Goal: Task Accomplishment & Management: Complete application form

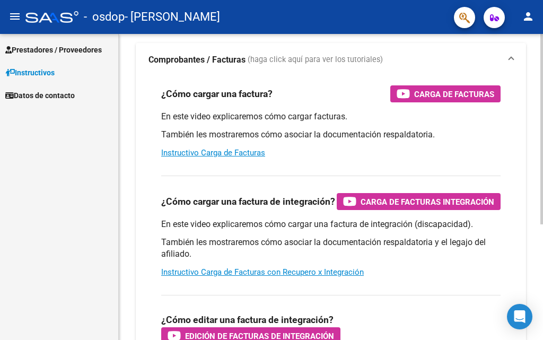
scroll to position [73, 0]
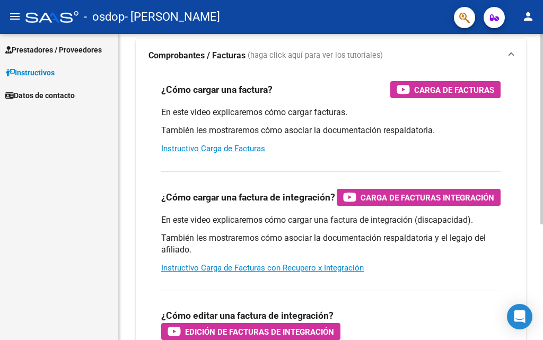
click at [542, 207] on div at bounding box center [542, 175] width 3 height 191
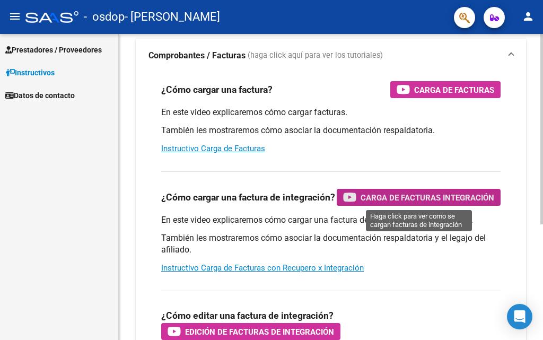
click at [405, 199] on span "Carga de Facturas Integración" at bounding box center [428, 197] width 134 height 13
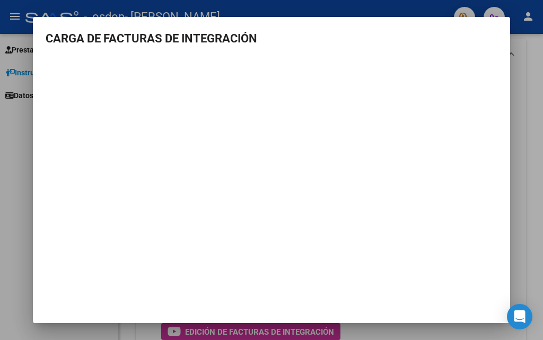
click at [524, 239] on div at bounding box center [271, 170] width 543 height 340
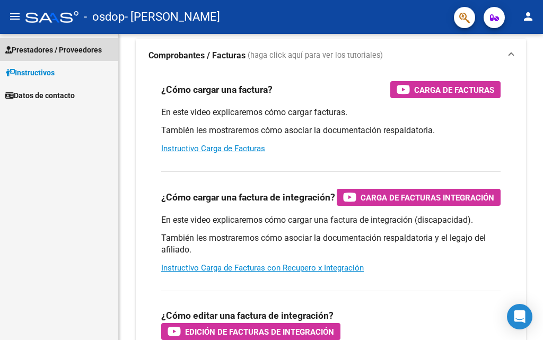
click at [44, 51] on span "Prestadores / Proveedores" at bounding box center [53, 50] width 97 height 12
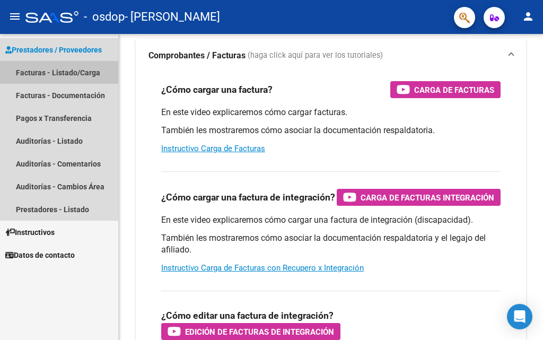
click at [32, 70] on link "Facturas - Listado/Carga" at bounding box center [59, 72] width 118 height 23
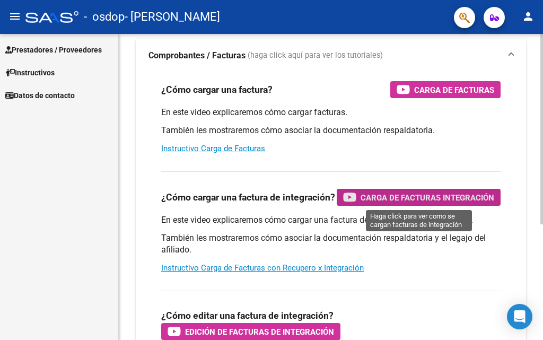
click at [383, 200] on span "Carga de Facturas Integración" at bounding box center [428, 197] width 134 height 13
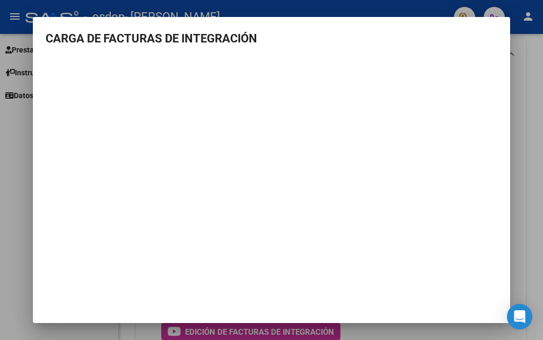
click at [19, 176] on div at bounding box center [271, 170] width 543 height 340
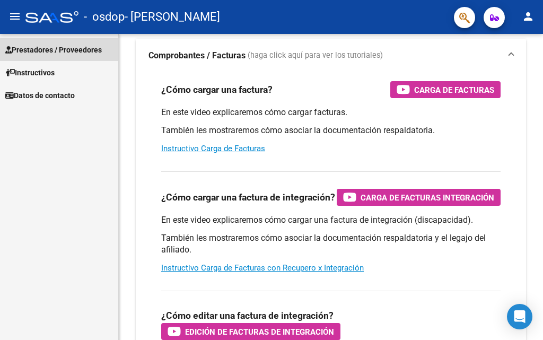
click at [45, 48] on span "Prestadores / Proveedores" at bounding box center [53, 50] width 97 height 12
click at [34, 50] on span "Prestadores / Proveedores" at bounding box center [53, 50] width 97 height 12
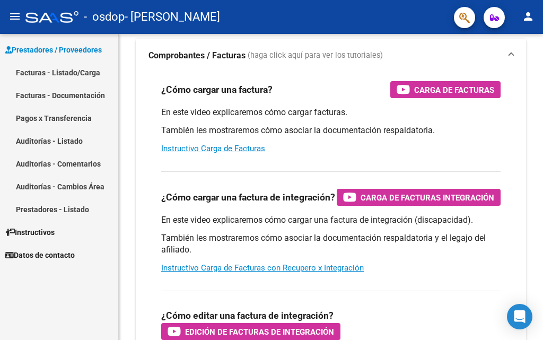
click at [34, 75] on link "Facturas - Listado/Carga" at bounding box center [59, 72] width 118 height 23
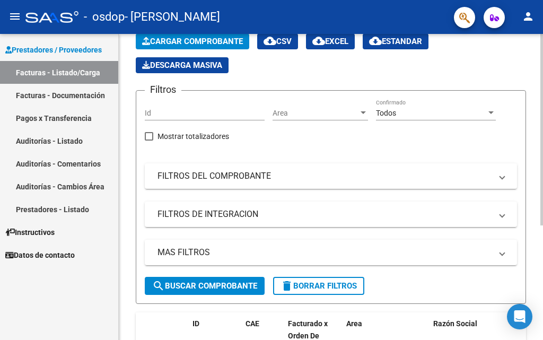
click at [491, 110] on div at bounding box center [492, 113] width 10 height 8
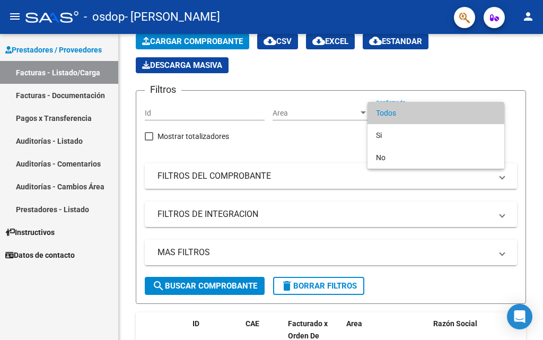
click at [515, 75] on div at bounding box center [271, 170] width 543 height 340
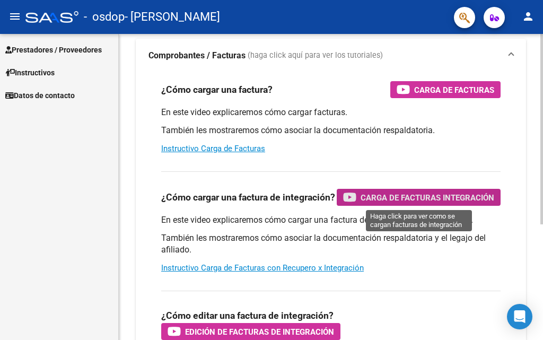
click at [395, 197] on span "Carga de Facturas Integración" at bounding box center [428, 197] width 134 height 13
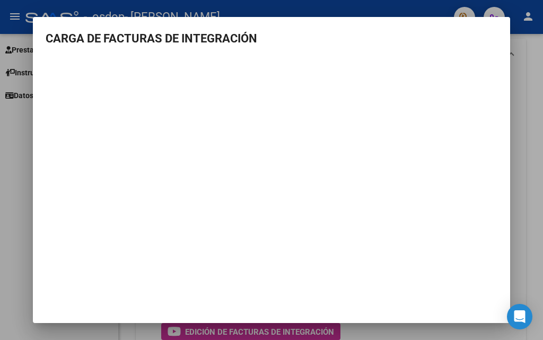
click at [10, 148] on div at bounding box center [271, 170] width 543 height 340
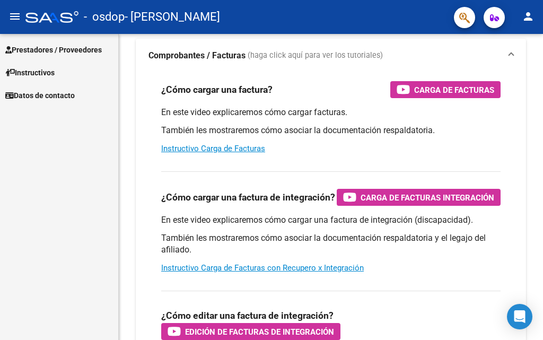
click at [43, 44] on span "Prestadores / Proveedores" at bounding box center [53, 50] width 97 height 12
click at [38, 51] on span "Prestadores / Proveedores" at bounding box center [53, 50] width 97 height 12
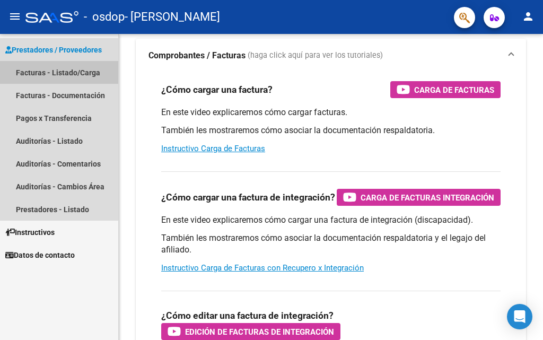
click at [33, 72] on link "Facturas - Listado/Carga" at bounding box center [59, 72] width 118 height 23
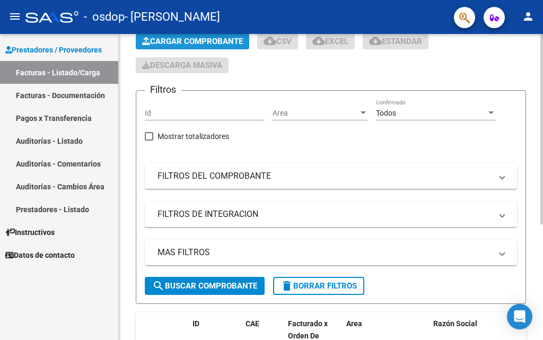
click at [192, 41] on span "Cargar Comprobante" at bounding box center [192, 42] width 101 height 10
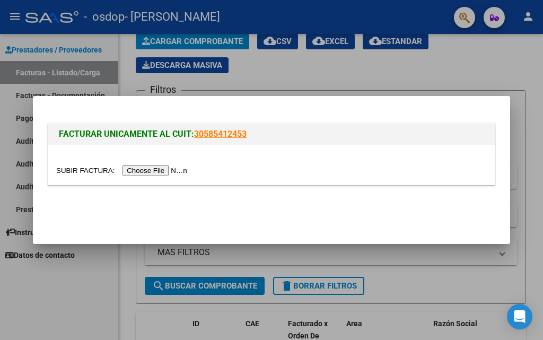
click at [160, 169] on input "file" at bounding box center [123, 170] width 134 height 11
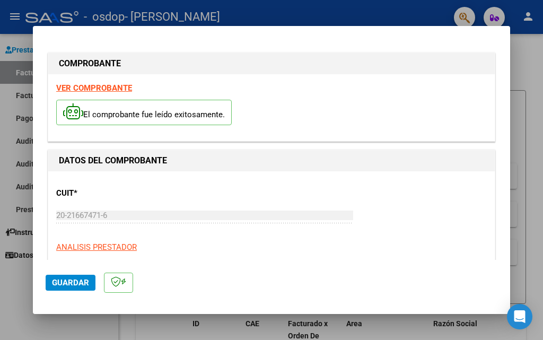
click at [98, 88] on strong "VER COMPROBANTE" at bounding box center [94, 88] width 76 height 10
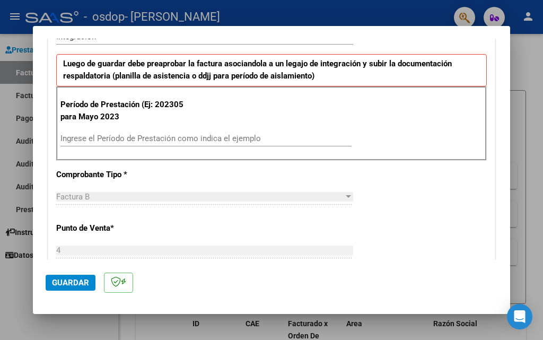
scroll to position [278, 0]
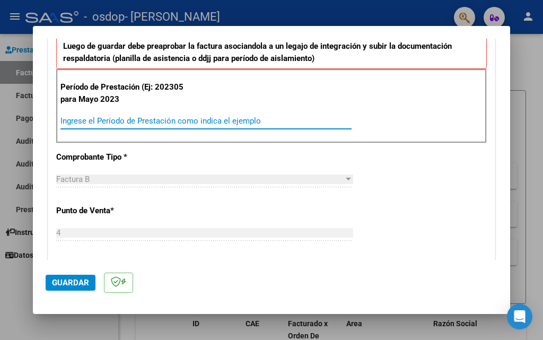
click at [73, 122] on input "Ingrese el Período de Prestación como indica el ejemplo" at bounding box center [206, 121] width 291 height 10
type input "202507"
click at [97, 179] on div "Factura B" at bounding box center [200, 180] width 288 height 10
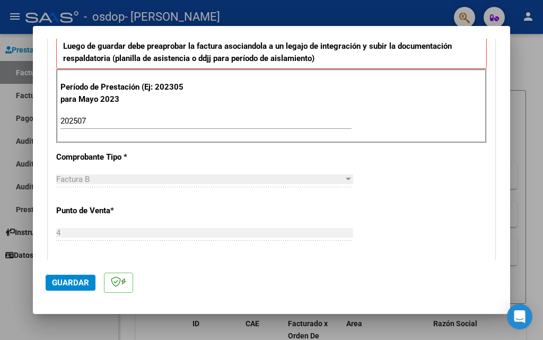
click at [61, 175] on span "Factura B" at bounding box center [72, 180] width 33 height 10
click at [346, 178] on div at bounding box center [348, 179] width 5 height 3
click at [68, 182] on span "Factura B" at bounding box center [72, 180] width 33 height 10
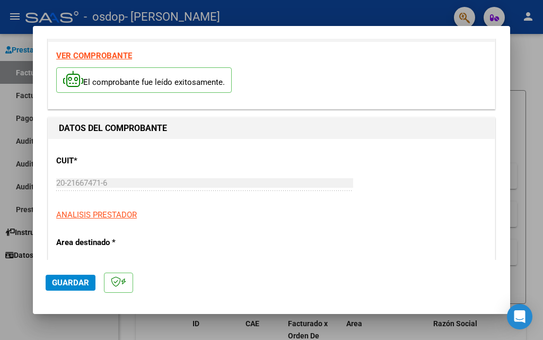
scroll to position [30, 0]
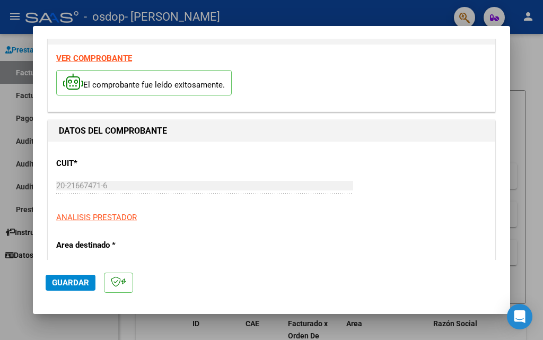
click at [118, 58] on strong "VER COMPROBANTE" at bounding box center [94, 59] width 76 height 10
click at [83, 163] on p "CUIT *" at bounding box center [121, 164] width 130 height 12
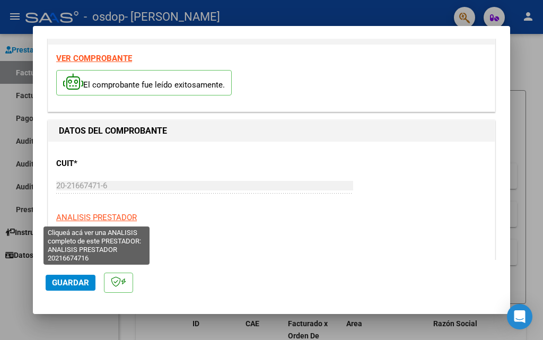
click at [82, 217] on span "ANALISIS PRESTADOR" at bounding box center [96, 218] width 81 height 10
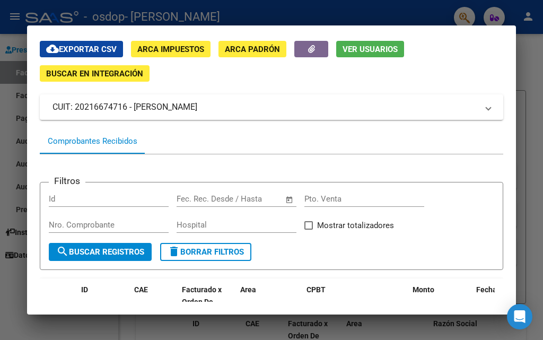
scroll to position [0, 0]
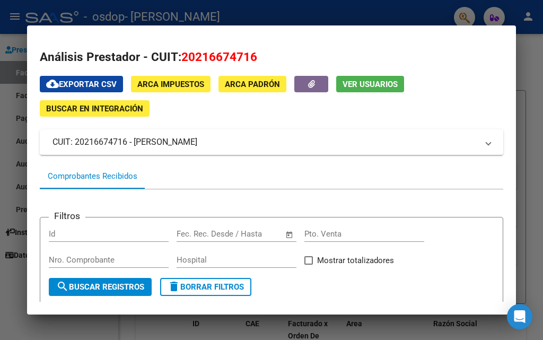
click at [410, 13] on div at bounding box center [271, 170] width 543 height 340
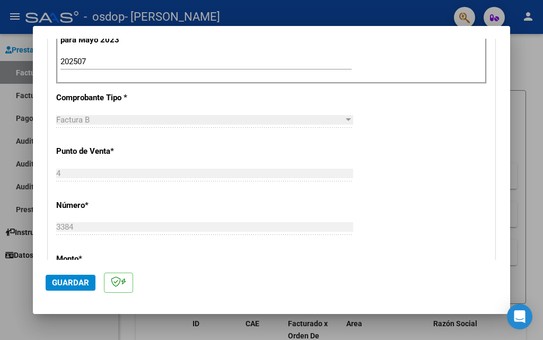
scroll to position [340, 0]
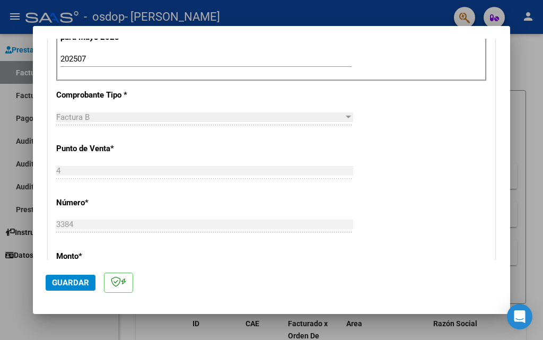
click at [97, 116] on div "Factura B" at bounding box center [200, 118] width 288 height 10
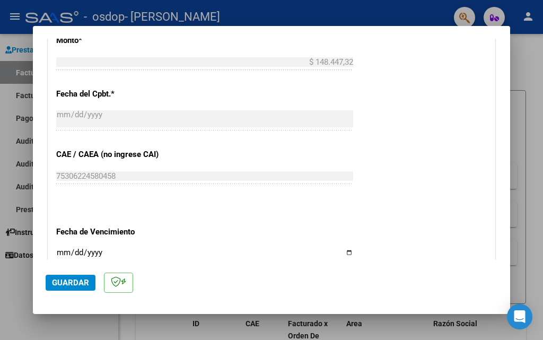
scroll to position [566, 0]
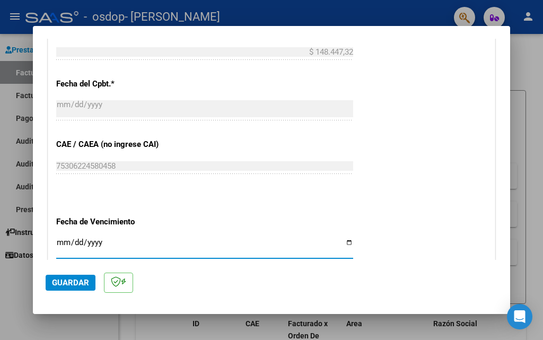
click at [66, 246] on input "Ingresar la fecha" at bounding box center [204, 246] width 297 height 17
type input "[DATE]"
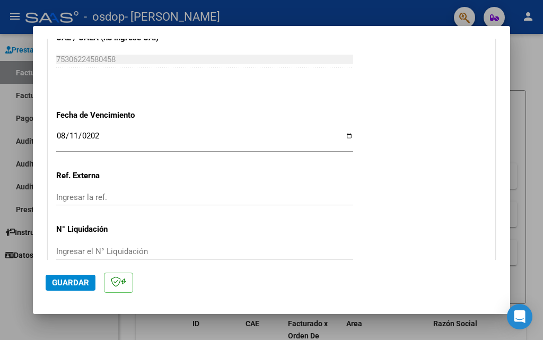
scroll to position [663, 0]
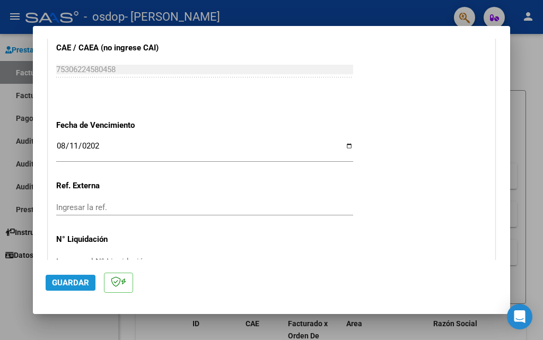
click at [70, 283] on span "Guardar" at bounding box center [70, 283] width 37 height 10
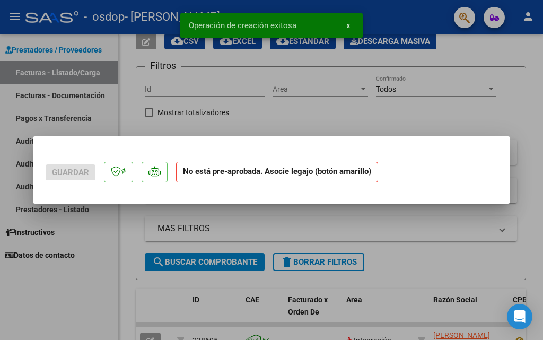
scroll to position [0, 0]
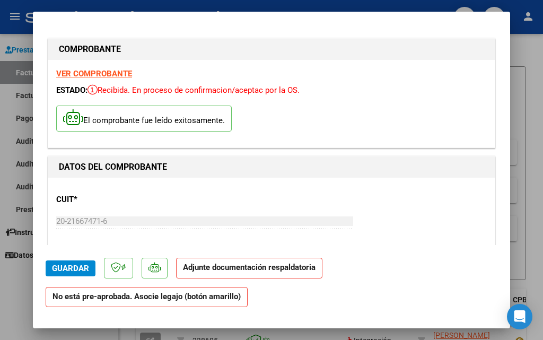
click at [227, 270] on strong "Adjunte documentación respaldatoria" at bounding box center [249, 268] width 133 height 10
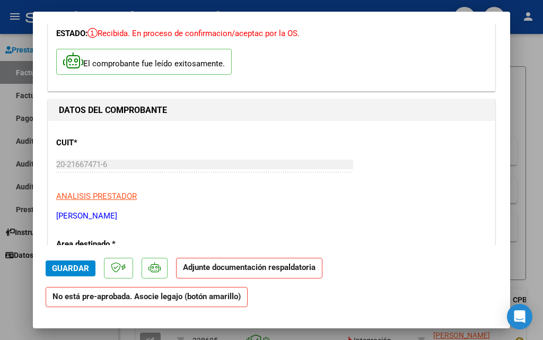
click at [218, 272] on strong "Adjunte documentación respaldatoria" at bounding box center [249, 268] width 133 height 10
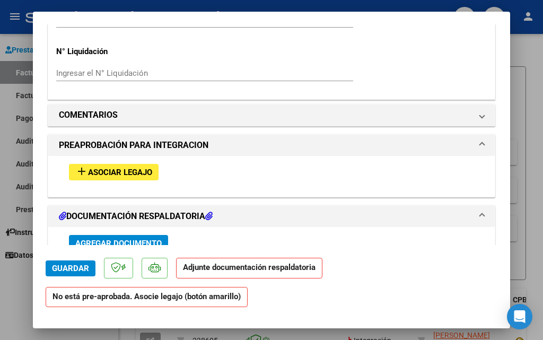
scroll to position [948, 0]
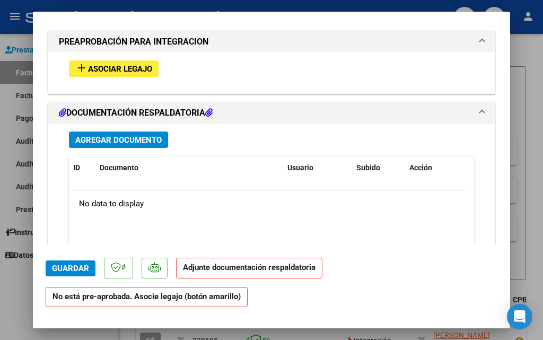
click at [118, 140] on span "Agregar Documento" at bounding box center [118, 140] width 87 height 10
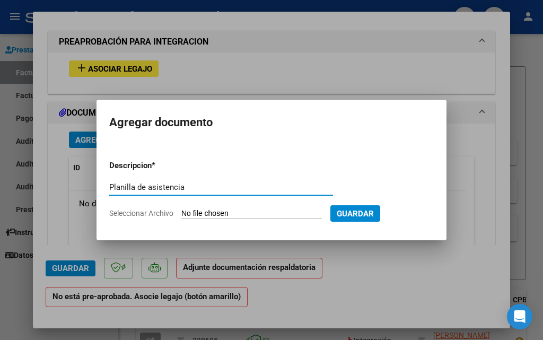
type input "Planilla de asistencia"
click at [165, 215] on span "Seleccionar Archivo" at bounding box center [141, 213] width 64 height 8
click at [182, 215] on input "Seleccionar Archivo" at bounding box center [252, 214] width 141 height 10
type input "C:\fakepath\Asistencia.pdf"
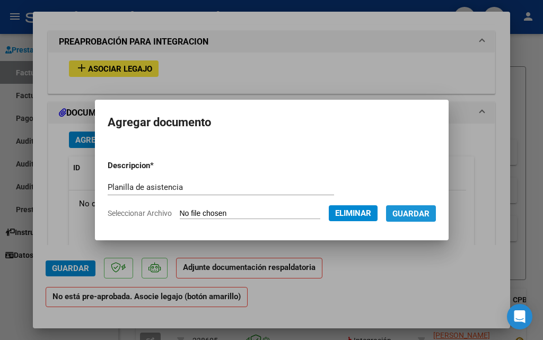
click at [413, 213] on span "Guardar" at bounding box center [411, 214] width 37 height 10
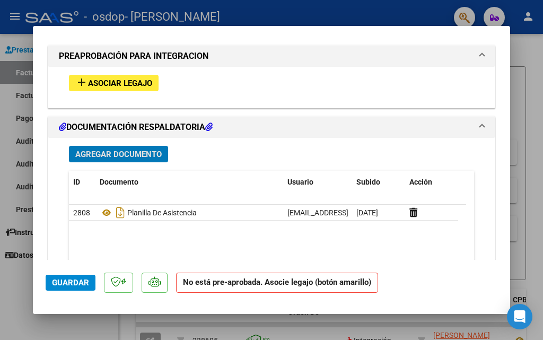
click at [122, 82] on span "Asociar Legajo" at bounding box center [120, 84] width 64 height 10
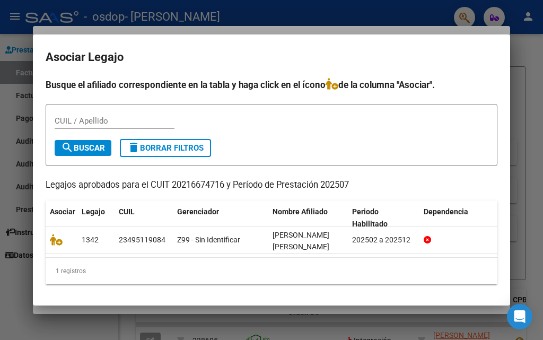
scroll to position [1, 0]
click at [77, 116] on input "CUIL / Apellido" at bounding box center [115, 121] width 120 height 10
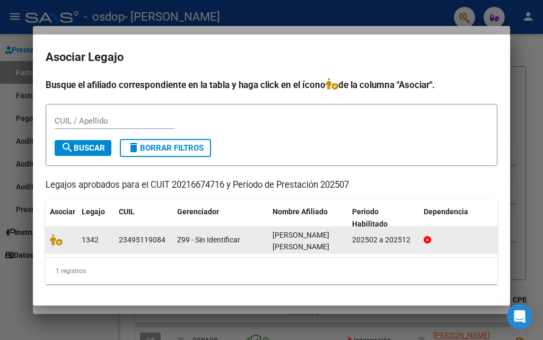
click at [142, 235] on div "23495119084" at bounding box center [142, 240] width 47 height 12
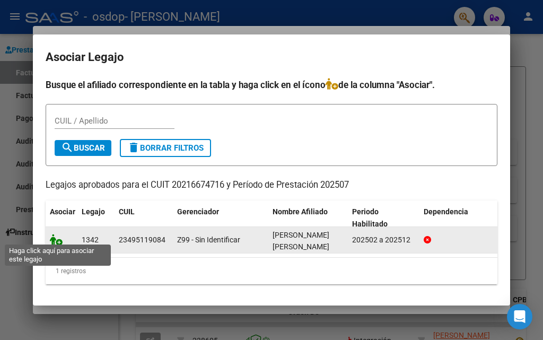
click at [58, 240] on icon at bounding box center [56, 240] width 13 height 12
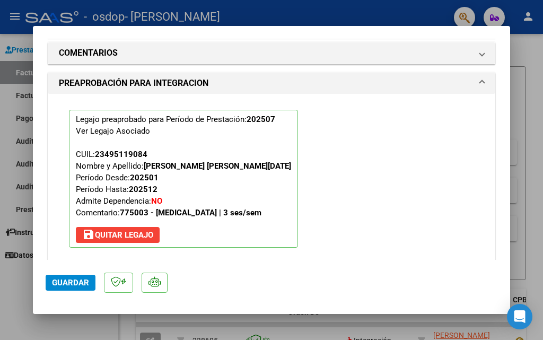
scroll to position [957, 0]
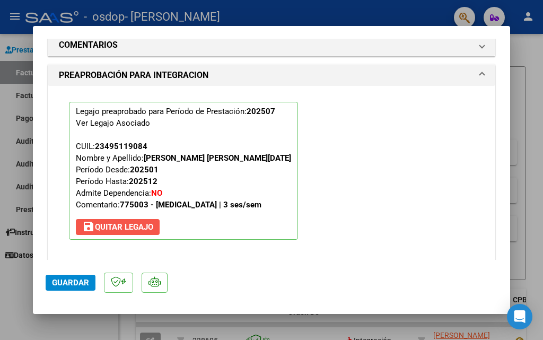
click at [118, 229] on span "save [PERSON_NAME]" at bounding box center [117, 227] width 71 height 10
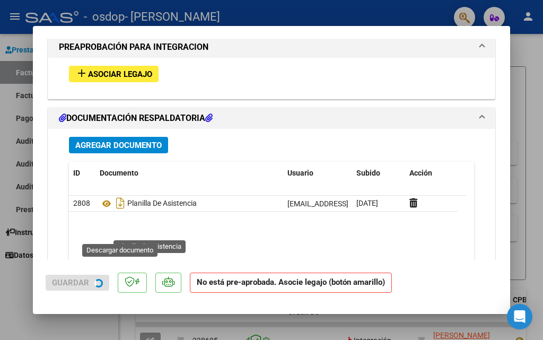
scroll to position [929, 0]
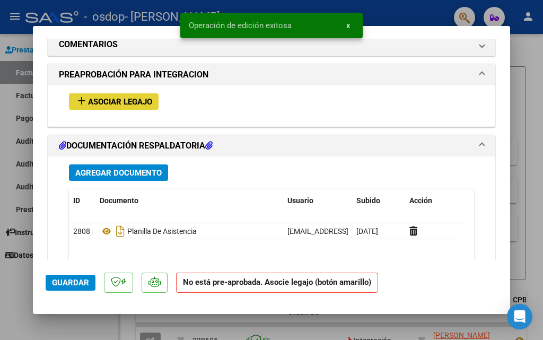
click at [114, 102] on span "Asociar Legajo" at bounding box center [120, 102] width 64 height 10
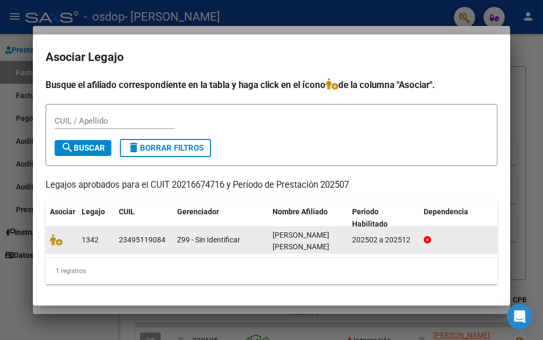
click at [428, 237] on icon at bounding box center [427, 239] width 7 height 7
click at [427, 237] on icon at bounding box center [427, 239] width 7 height 7
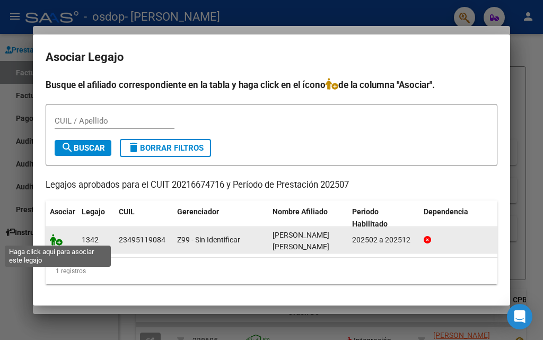
click at [59, 241] on icon at bounding box center [56, 240] width 13 height 12
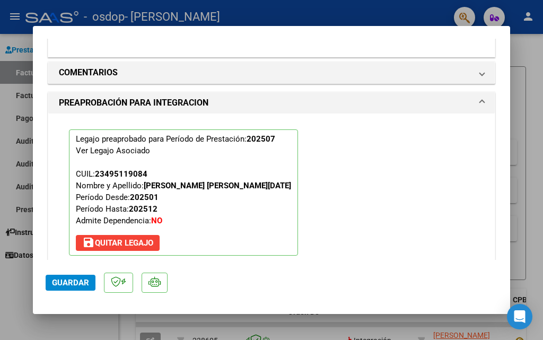
scroll to position [957, 0]
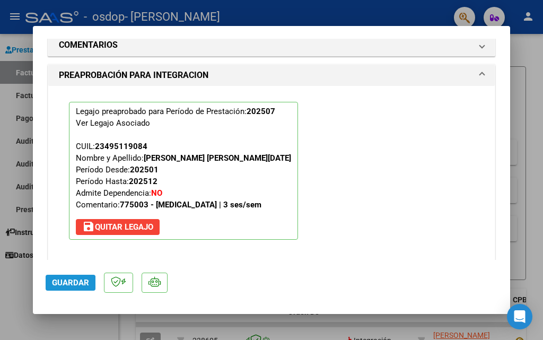
click at [67, 283] on span "Guardar" at bounding box center [70, 283] width 37 height 10
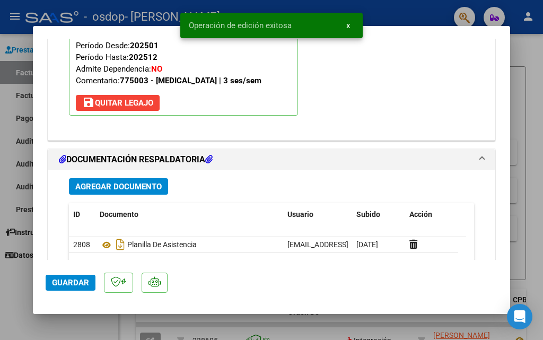
scroll to position [1217, 0]
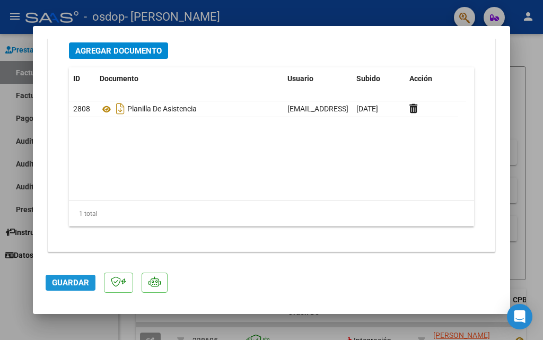
click at [70, 284] on span "Guardar" at bounding box center [70, 283] width 37 height 10
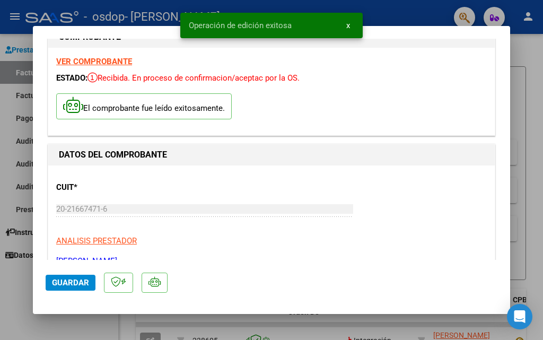
scroll to position [0, 0]
